Goal: Information Seeking & Learning: Check status

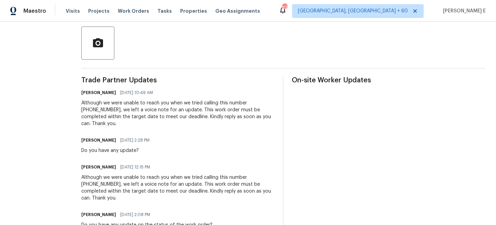
scroll to position [172, 0]
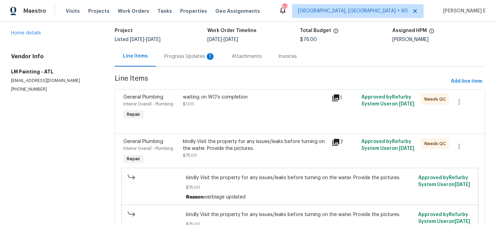
scroll to position [43, 0]
click at [335, 140] on icon at bounding box center [335, 141] width 7 height 7
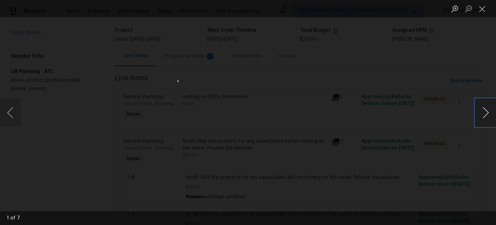
click at [485, 110] on button "Next image" at bounding box center [485, 113] width 21 height 28
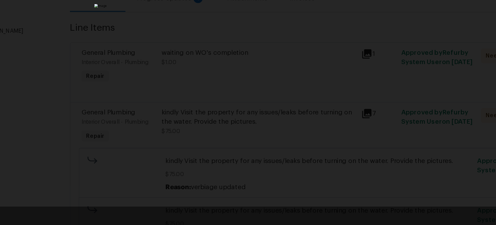
scroll to position [0, 0]
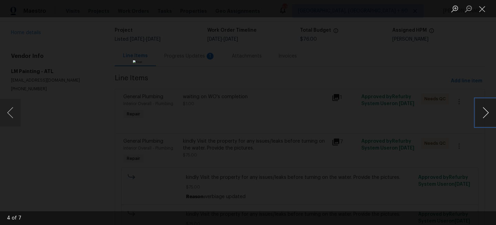
click at [485, 110] on button "Next image" at bounding box center [485, 113] width 21 height 28
click at [486, 110] on button "Next image" at bounding box center [485, 113] width 21 height 28
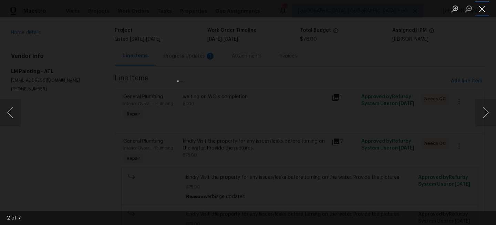
click at [484, 9] on button "Close lightbox" at bounding box center [482, 9] width 14 height 12
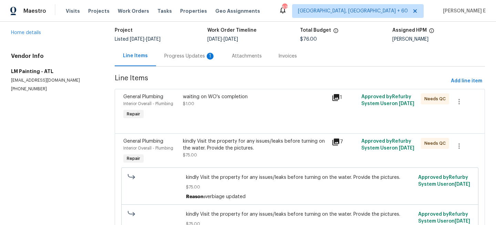
click at [182, 60] on div "Progress Updates 1" at bounding box center [189, 56] width 67 height 20
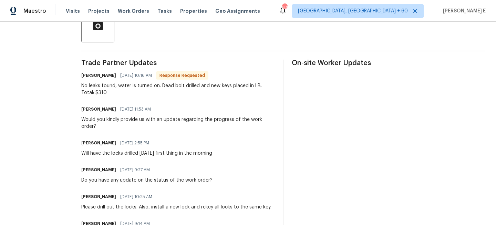
scroll to position [175, 0]
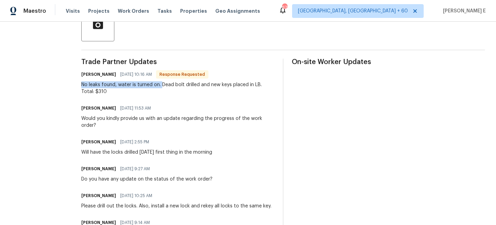
drag, startPoint x: 104, startPoint y: 85, endPoint x: 182, endPoint y: 85, distance: 78.5
click at [182, 85] on div "No leaks found, water is turned on. Dead bolt drilled and new keys placed in LB…" at bounding box center [177, 88] width 193 height 14
copy div "No leaks found, water is turned on."
click at [65, 88] on section "All work orders 18201 Waldrop Cv Decatur, GA 30034 Home details Vendor Info LM …" at bounding box center [38, 121] width 54 height 529
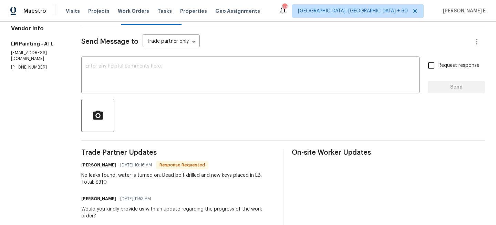
scroll to position [88, 0]
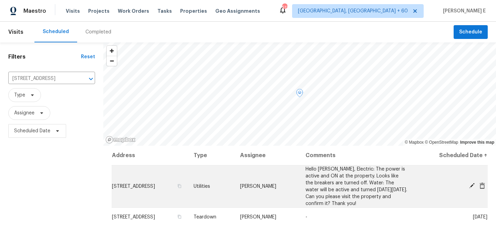
click at [386, 184] on span "Hello Dan, Electric: The power is active and ON at the property. Looks like the…" at bounding box center [356, 186] width 102 height 39
